Goal: Task Accomplishment & Management: Complete application form

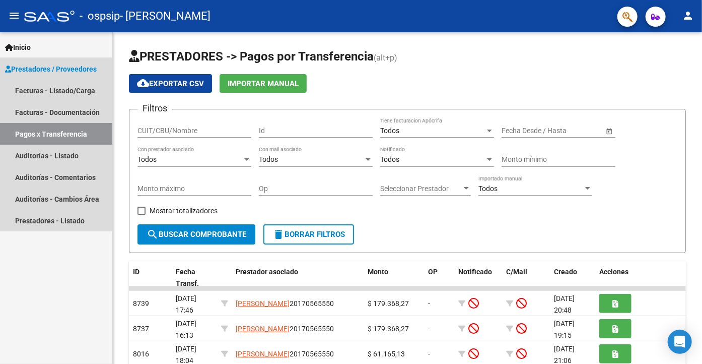
click at [33, 62] on link "Prestadores / Proveedores" at bounding box center [56, 69] width 112 height 22
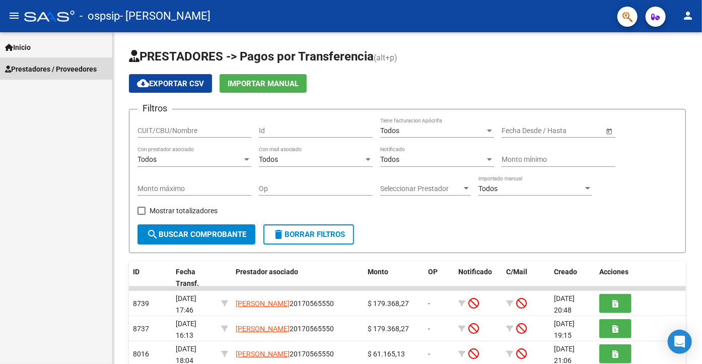
click at [33, 62] on link "Prestadores / Proveedores" at bounding box center [56, 69] width 112 height 22
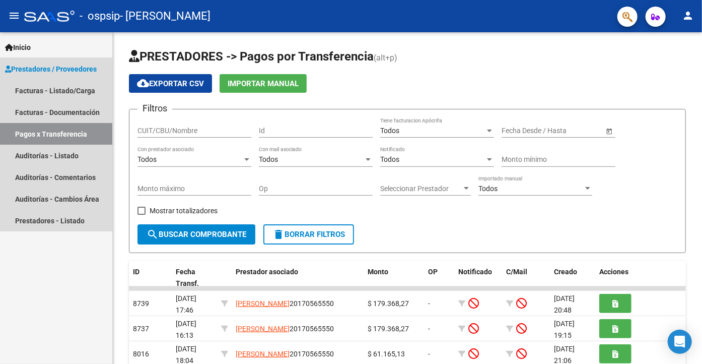
click at [53, 69] on span "Prestadores / Proveedores" at bounding box center [51, 68] width 92 height 11
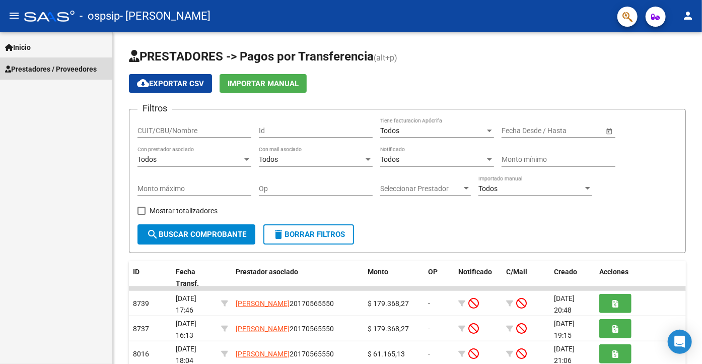
click at [53, 69] on span "Prestadores / Proveedores" at bounding box center [51, 68] width 92 height 11
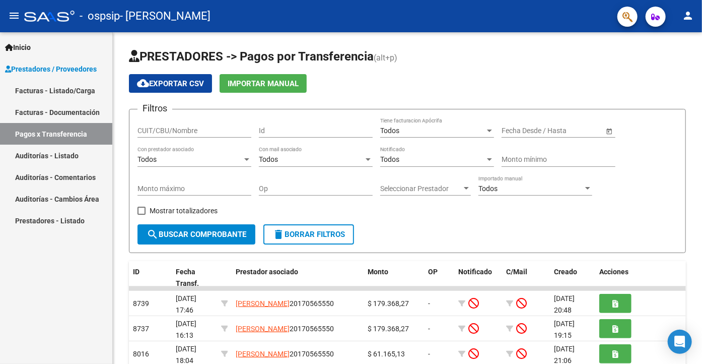
click at [55, 89] on link "Facturas - Listado/Carga" at bounding box center [56, 91] width 112 height 22
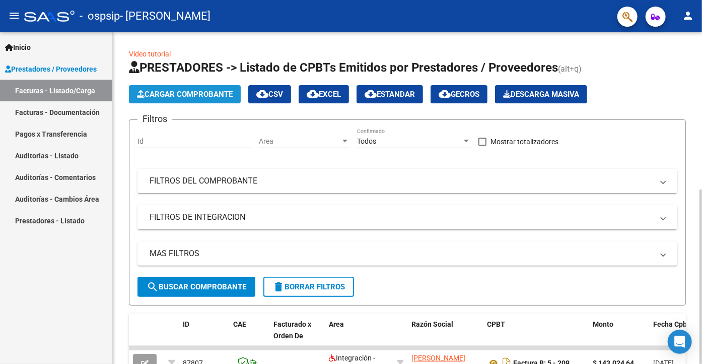
click at [186, 92] on span "Cargar Comprobante" at bounding box center [185, 94] width 96 height 9
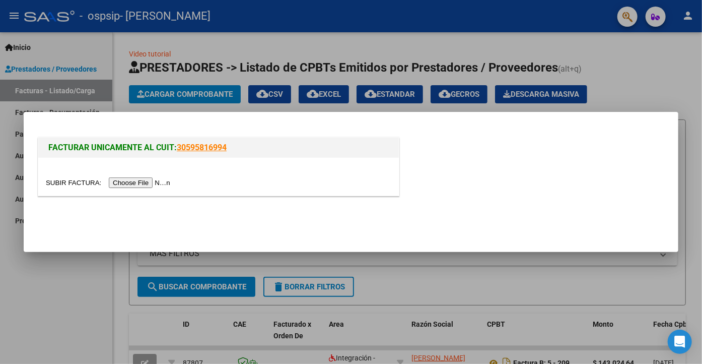
click at [64, 178] on input "file" at bounding box center [109, 182] width 127 height 11
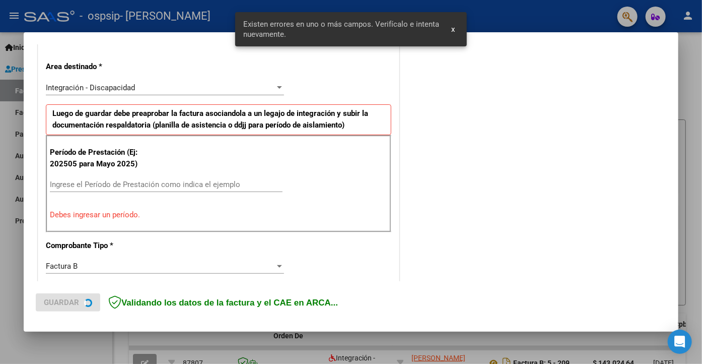
scroll to position [222, 0]
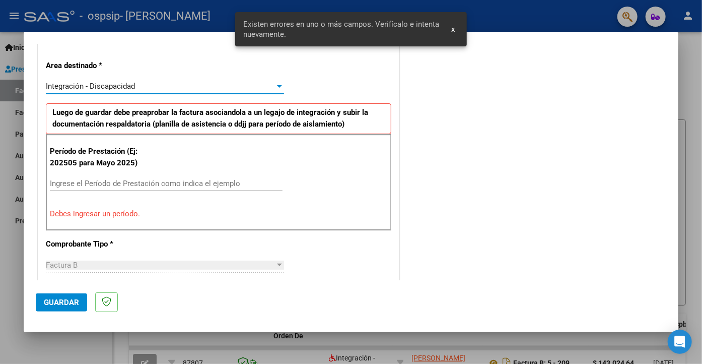
click at [215, 82] on div "Integración - Discapacidad" at bounding box center [160, 86] width 229 height 9
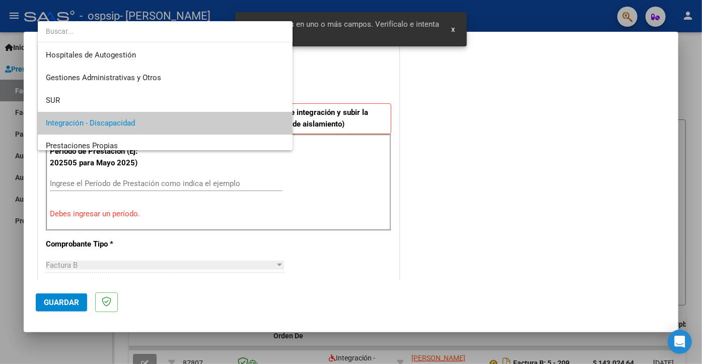
scroll to position [37, 0]
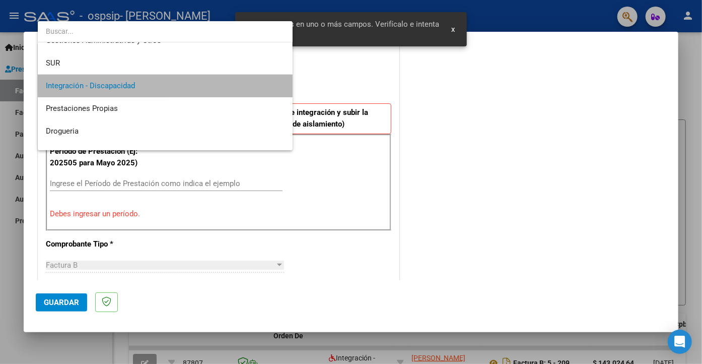
click at [215, 82] on span "Integración - Discapacidad" at bounding box center [165, 86] width 239 height 23
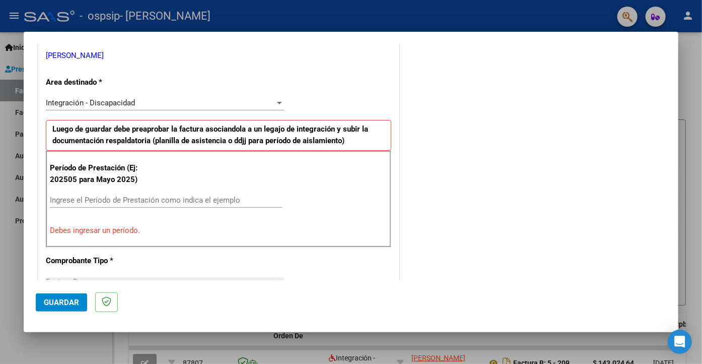
scroll to position [233, 0]
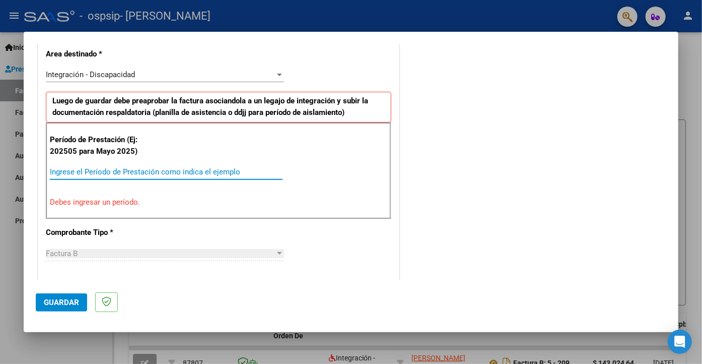
click at [92, 169] on input "Ingrese el Período de Prestación como indica el ejemplo" at bounding box center [166, 171] width 233 height 9
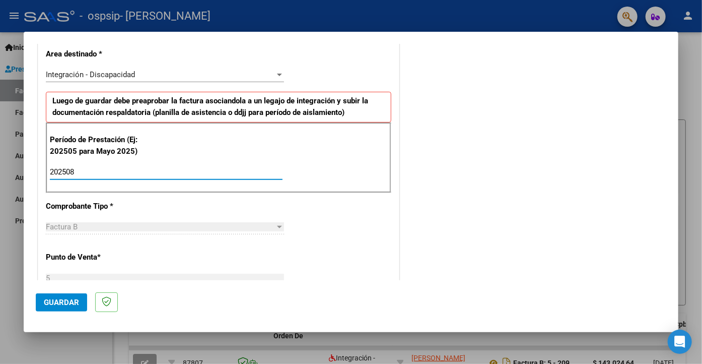
type input "202508"
click at [66, 298] on span "Guardar" at bounding box center [61, 302] width 35 height 9
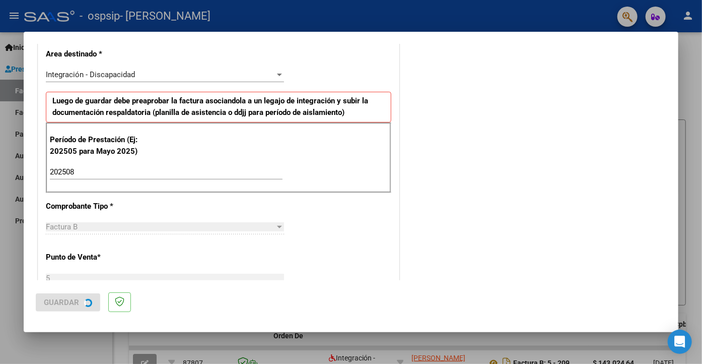
scroll to position [0, 0]
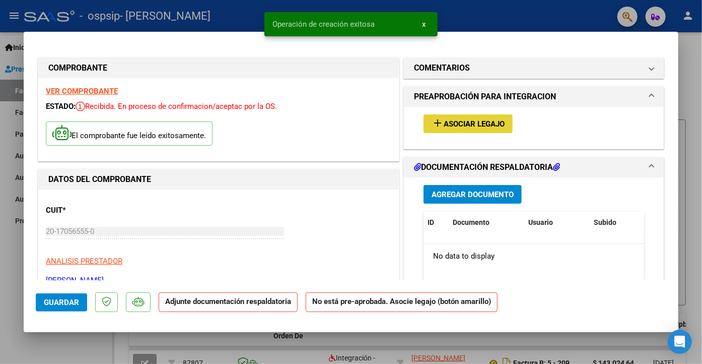
click at [452, 120] on span "Asociar Legajo" at bounding box center [474, 123] width 61 height 9
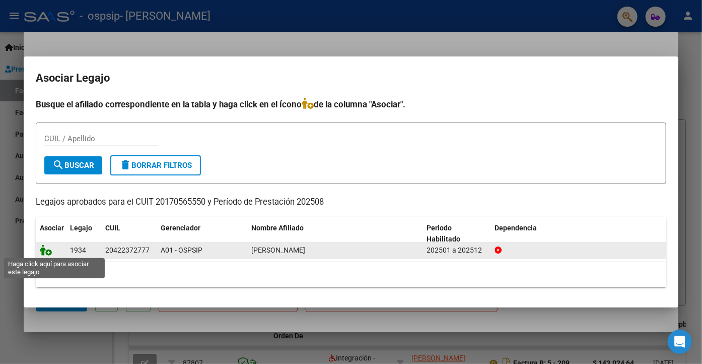
click at [43, 250] on icon at bounding box center [46, 249] width 12 height 11
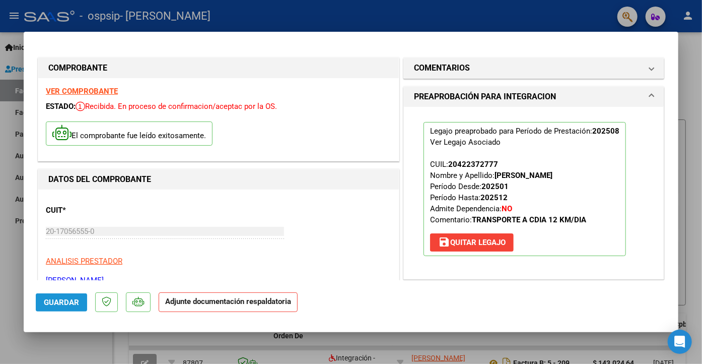
click at [70, 301] on span "Guardar" at bounding box center [61, 302] width 35 height 9
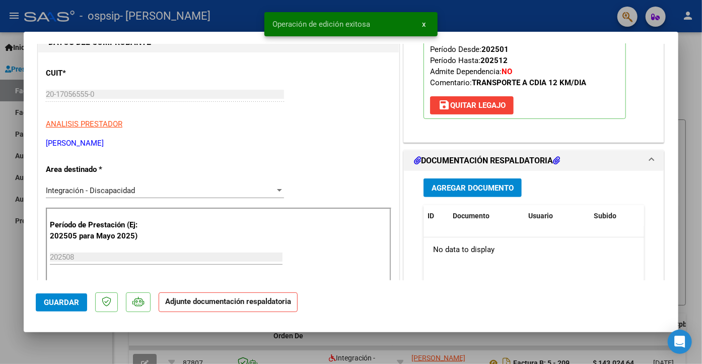
scroll to position [141, 0]
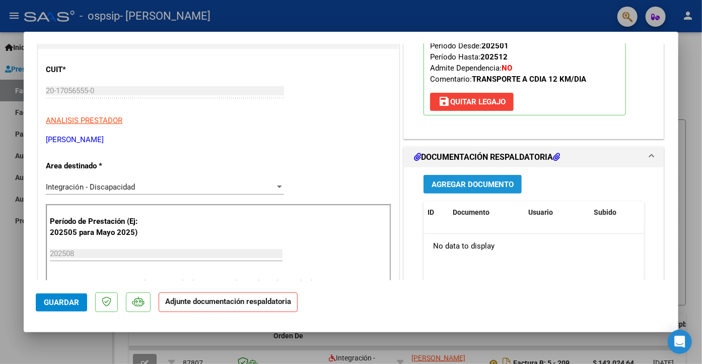
click at [473, 183] on span "Agregar Documento" at bounding box center [473, 184] width 82 height 9
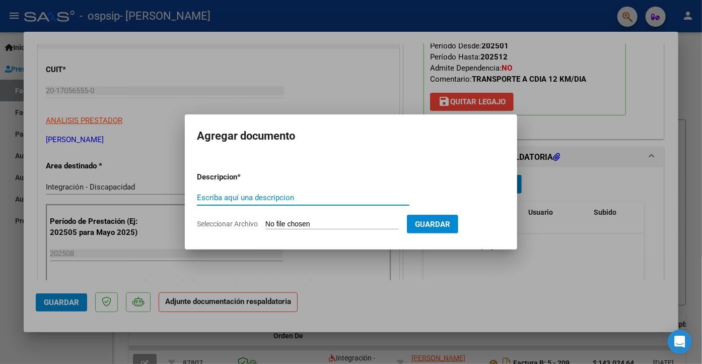
click at [261, 198] on input "Escriba aquí una descripcion" at bounding box center [303, 197] width 213 height 9
type input "Asistencia y Autorizacion"
click at [283, 225] on input "Seleccionar Archivo" at bounding box center [331, 225] width 133 height 10
type input "C:\fakepath\2025-08 [PERSON_NAME] Asist y autorizacion.pdf"
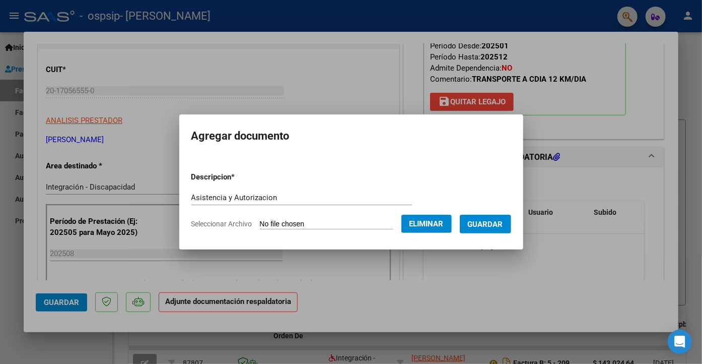
click at [503, 221] on span "Guardar" at bounding box center [485, 224] width 35 height 9
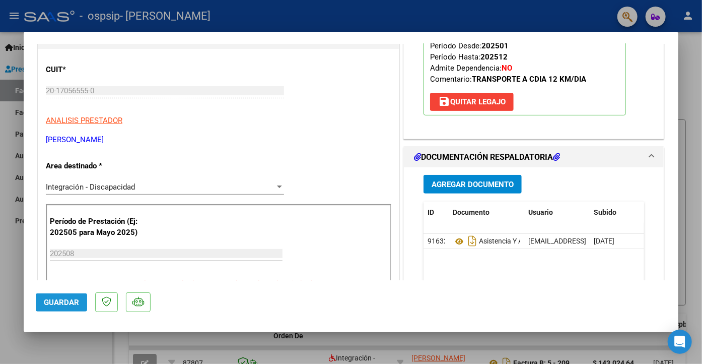
click at [65, 301] on span "Guardar" at bounding box center [61, 302] width 35 height 9
